Goal: Navigation & Orientation: Find specific page/section

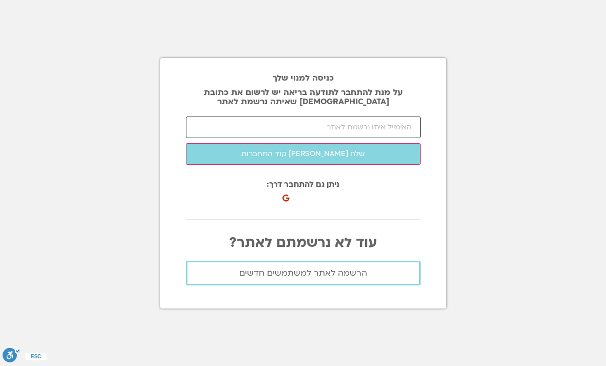
click at [298, 138] on input "email" at bounding box center [303, 128] width 235 height 22
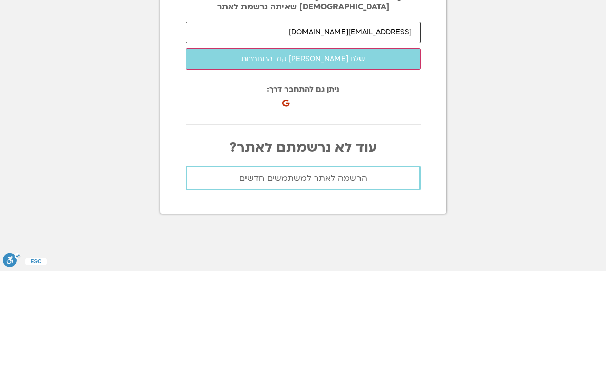
type input "yehuda.bahar58@gmail.com"
click at [307, 143] on button "שלח לי קוד התחברות" at bounding box center [303, 154] width 235 height 22
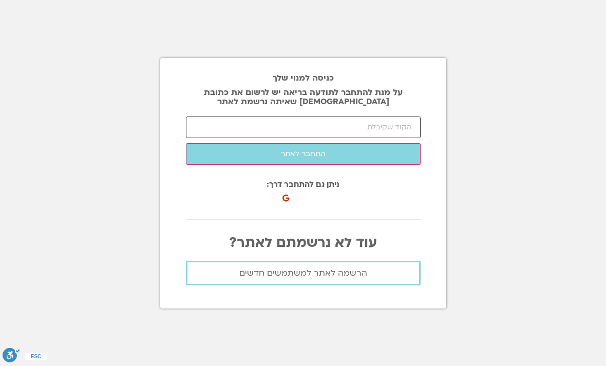
click at [389, 117] on input "number" at bounding box center [303, 128] width 235 height 22
paste input "23616"
type input "23616"
click at [314, 143] on button "התחבר לאתר" at bounding box center [303, 154] width 235 height 22
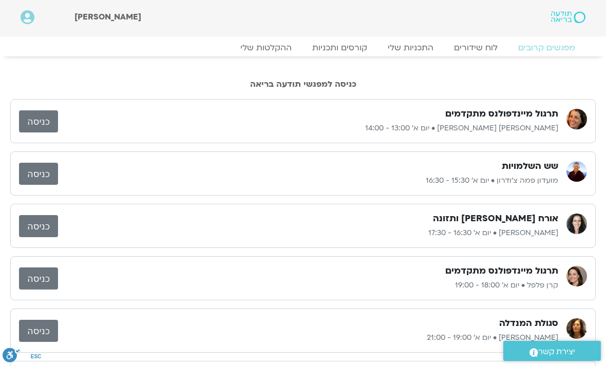
click at [470, 46] on link "לוח שידורים" at bounding box center [476, 48] width 64 height 10
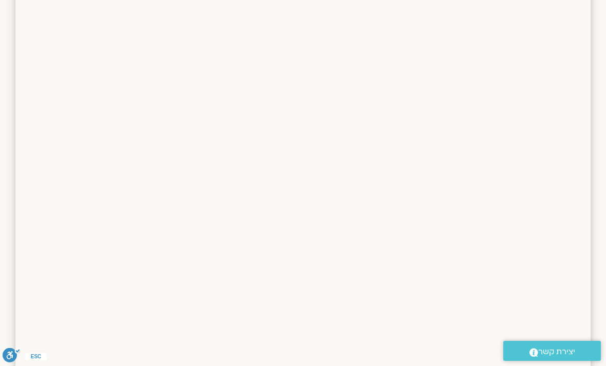
scroll to position [942, 0]
